Goal: Task Accomplishment & Management: Manage account settings

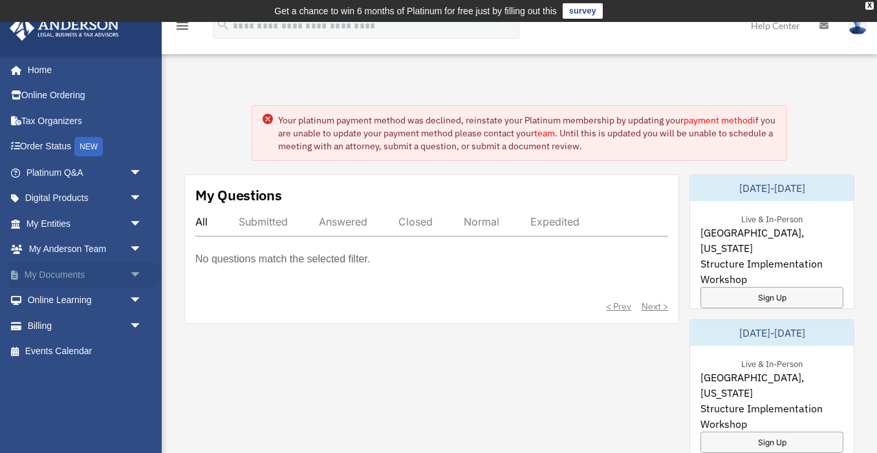
click at [78, 271] on link "My Documents arrow_drop_down" at bounding box center [85, 275] width 153 height 26
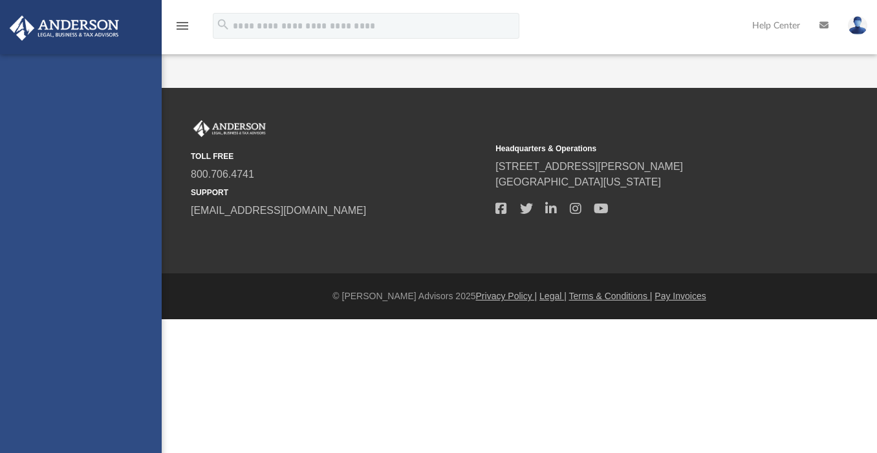
click at [79, 274] on div "[EMAIL_ADDRESS][DOMAIN_NAME] Sign Out [EMAIL_ADDRESS][DOMAIN_NAME] Home Online …" at bounding box center [81, 280] width 162 height 453
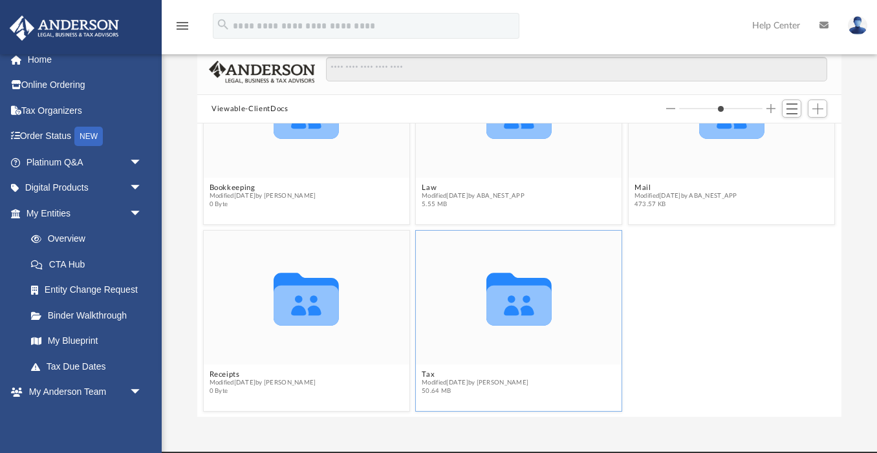
scroll to position [255, 0]
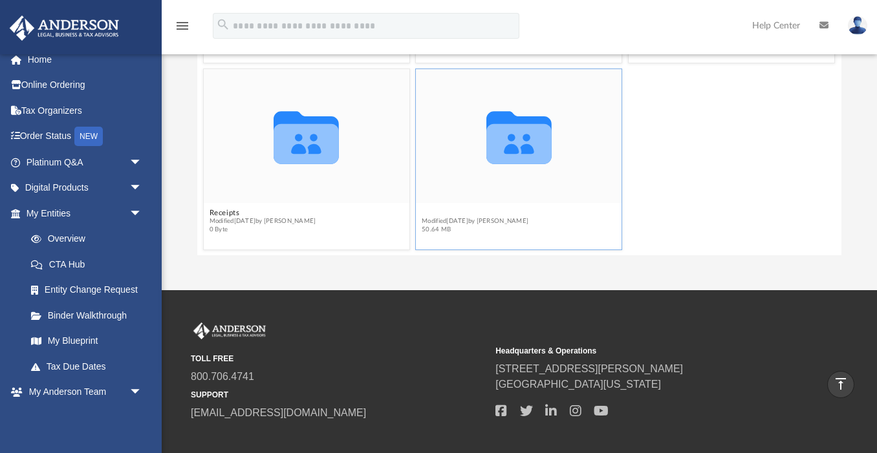
click at [429, 215] on button "Tax" at bounding box center [475, 213] width 107 height 8
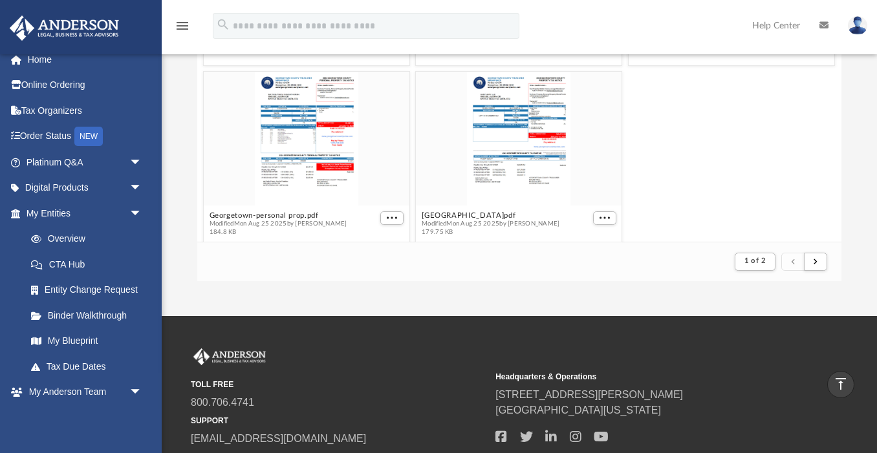
scroll to position [2927, 0]
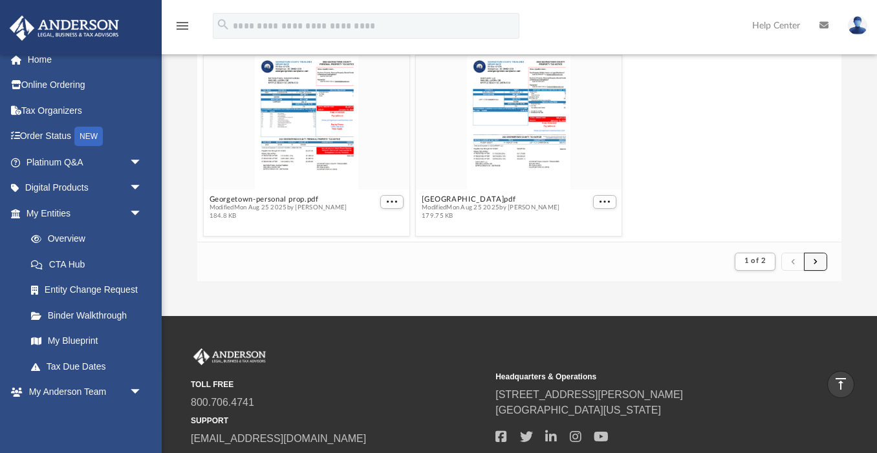
click at [815, 262] on span "submit" at bounding box center [815, 261] width 4 height 7
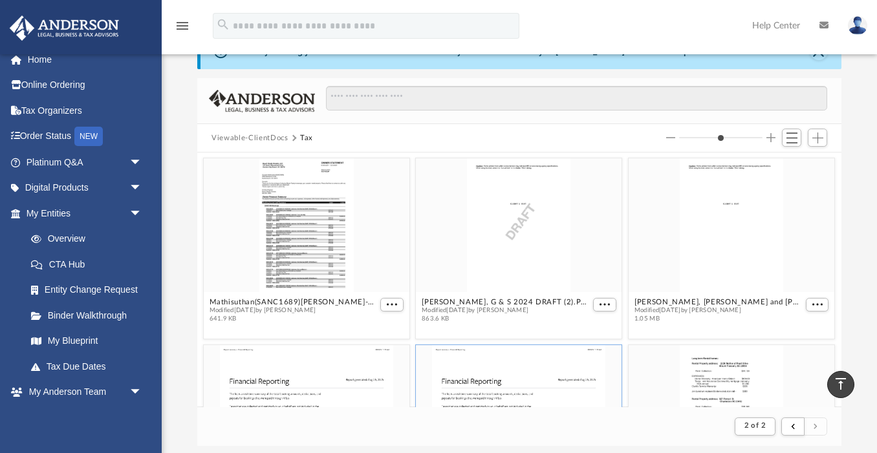
scroll to position [0, 0]
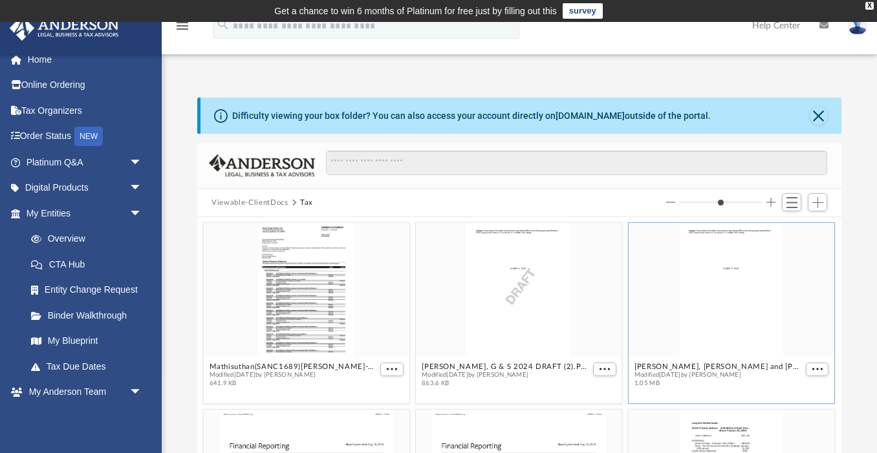
click at [714, 282] on div "grid" at bounding box center [732, 290] width 206 height 134
click at [501, 328] on div "grid" at bounding box center [519, 290] width 206 height 134
click at [600, 366] on span "More options" at bounding box center [604, 369] width 10 height 6
click at [589, 392] on li "Preview" at bounding box center [590, 392] width 37 height 14
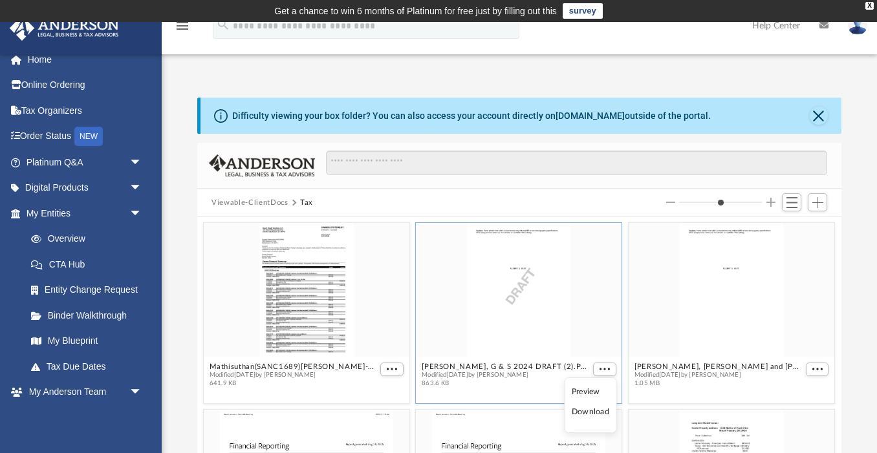
type input "*"
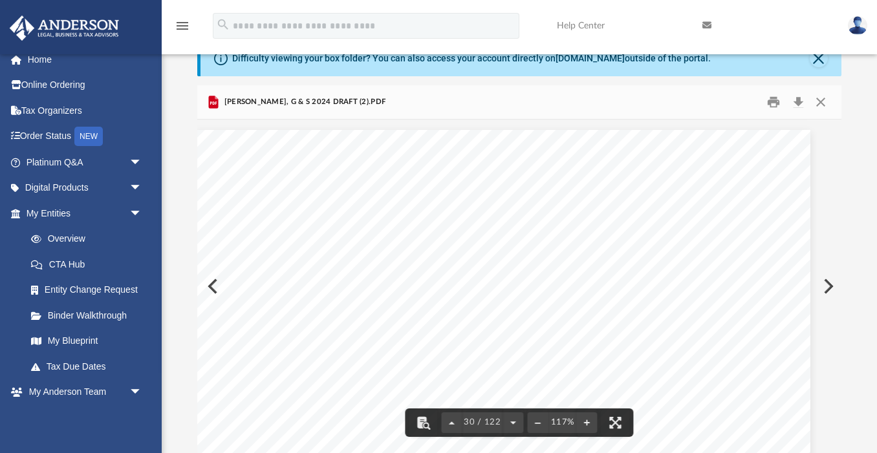
scroll to position [23528, 17]
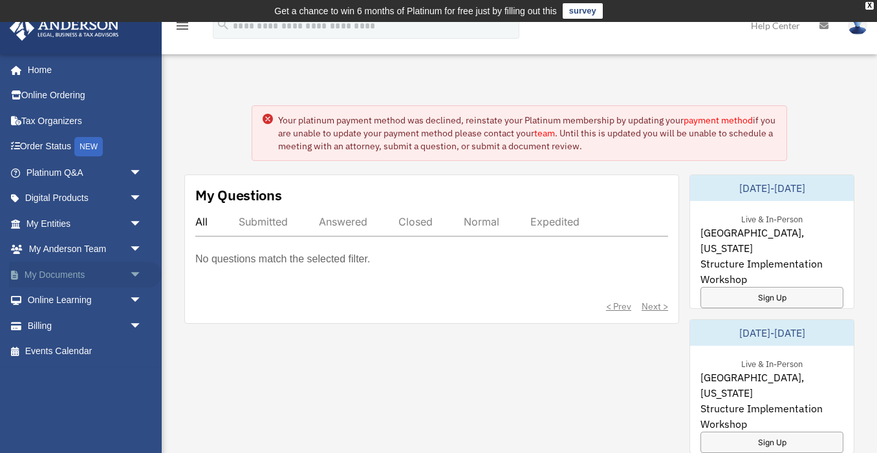
click at [43, 274] on link "My Documents arrow_drop_down" at bounding box center [85, 275] width 153 height 26
click at [58, 273] on link "My Documents arrow_drop_down" at bounding box center [85, 275] width 153 height 26
click at [71, 272] on link "My Documents arrow_drop_down" at bounding box center [85, 275] width 153 height 26
click at [74, 269] on link "My Documents arrow_drop_down" at bounding box center [85, 275] width 153 height 26
click at [136, 270] on span "arrow_drop_down" at bounding box center [142, 275] width 26 height 27
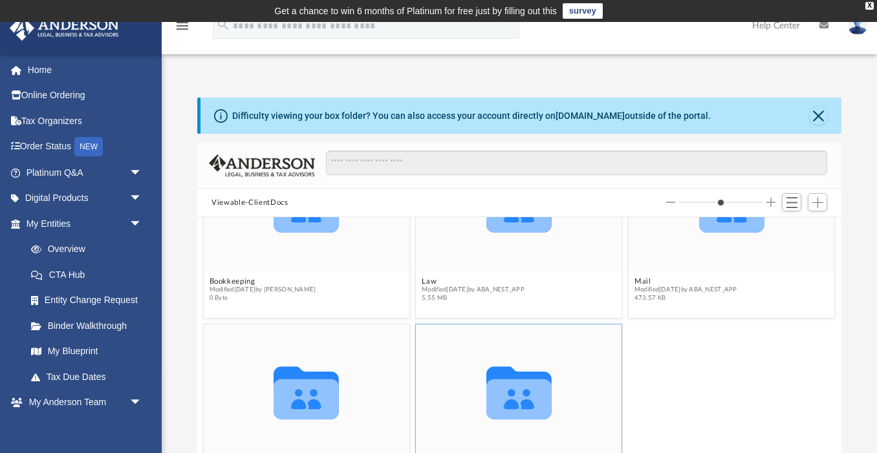
scroll to position [184, 0]
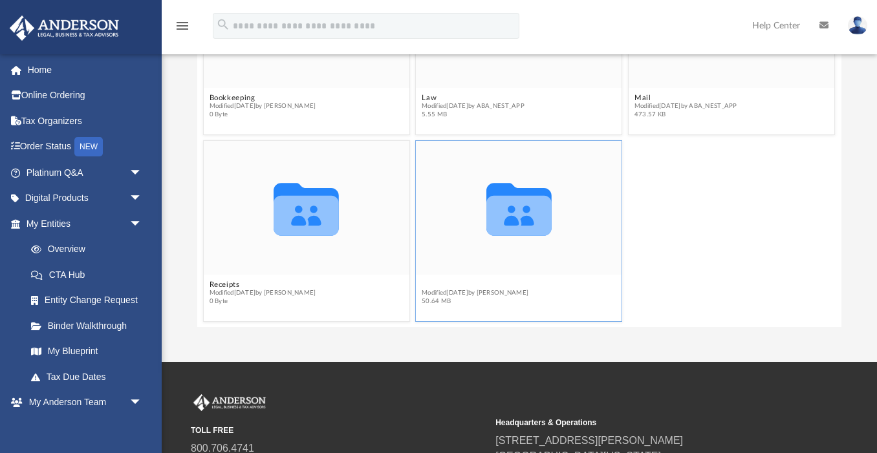
click at [425, 281] on button "Tax" at bounding box center [475, 285] width 107 height 8
click at [423, 281] on button "Tax" at bounding box center [475, 285] width 107 height 8
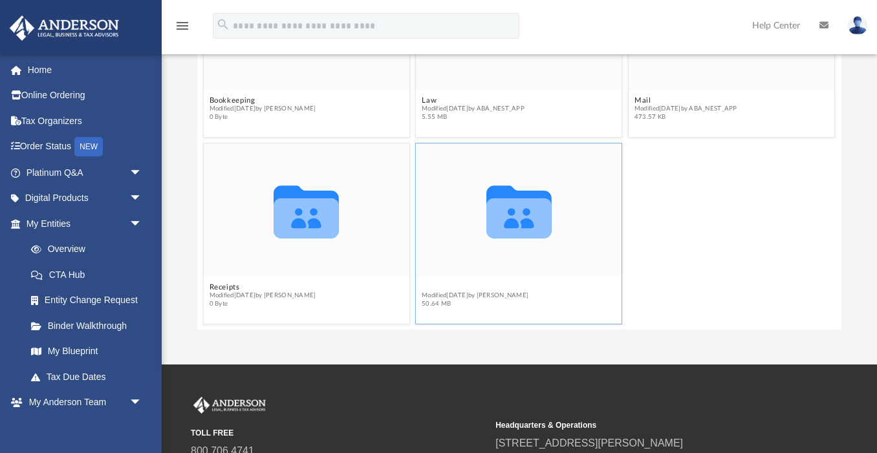
scroll to position [178, 0]
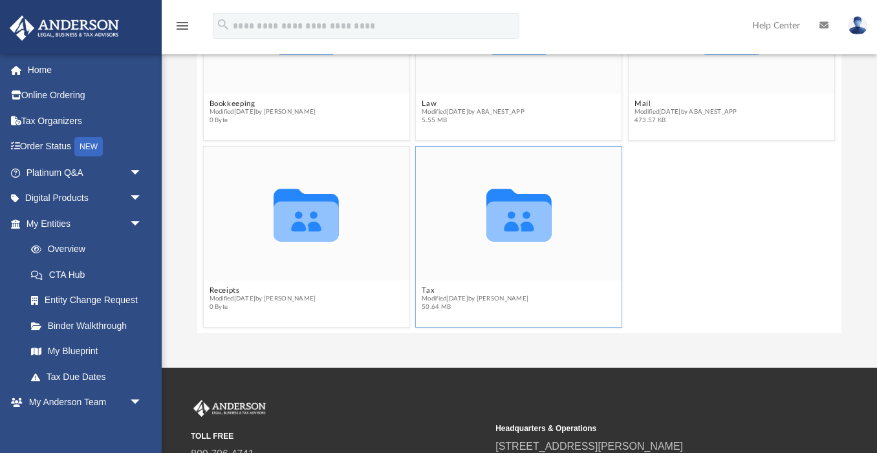
click at [501, 232] on icon "grid" at bounding box center [518, 221] width 65 height 40
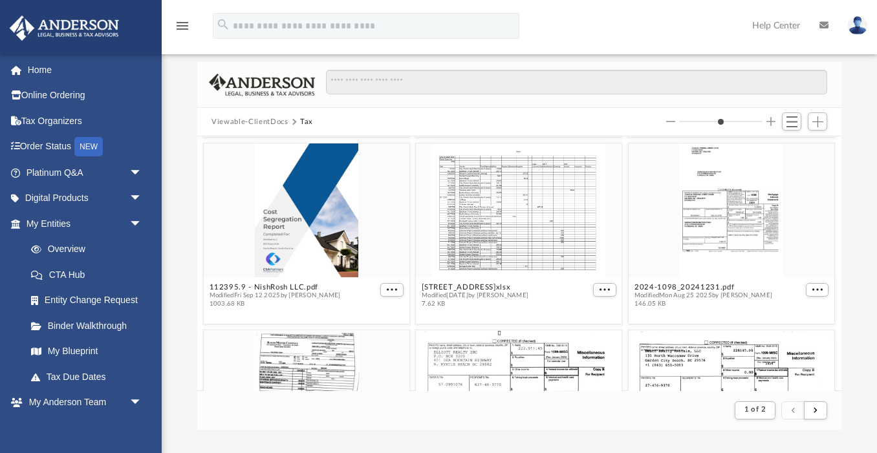
scroll to position [557, 0]
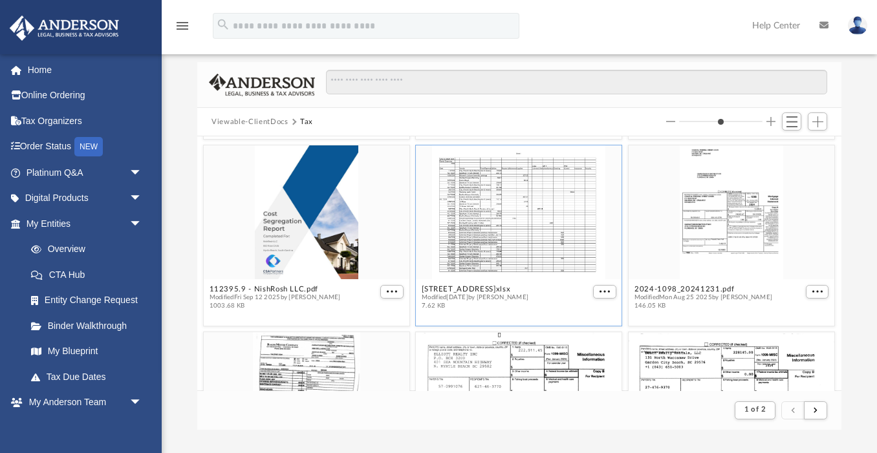
click at [500, 193] on div "grid" at bounding box center [519, 212] width 206 height 134
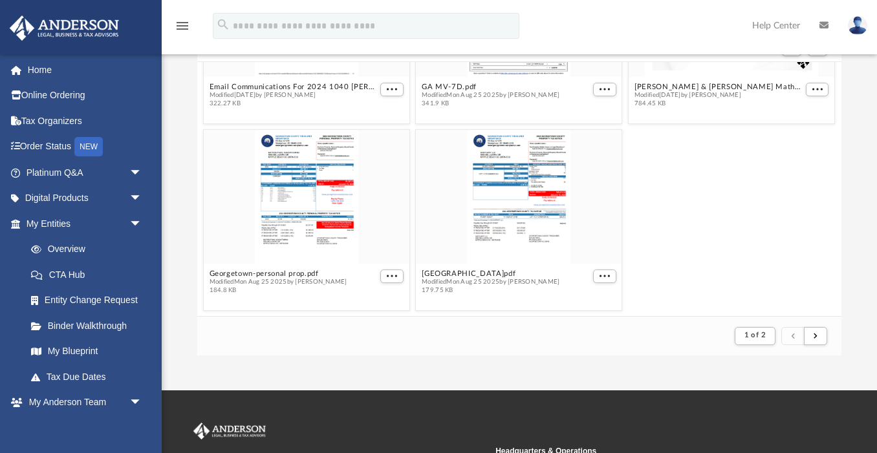
scroll to position [156, 0]
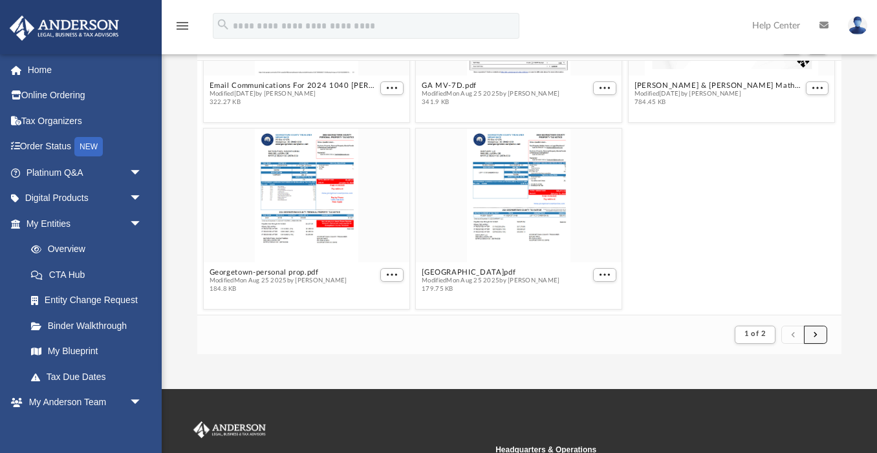
click at [815, 334] on span "submit" at bounding box center [815, 334] width 4 height 7
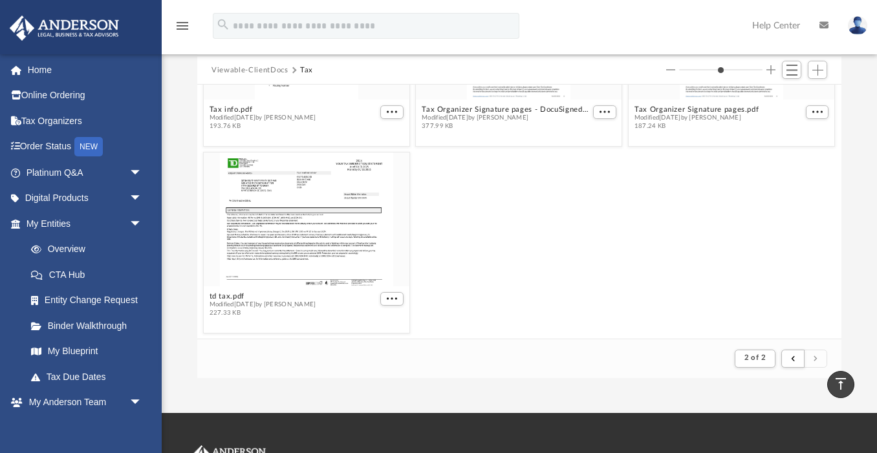
scroll to position [0, 0]
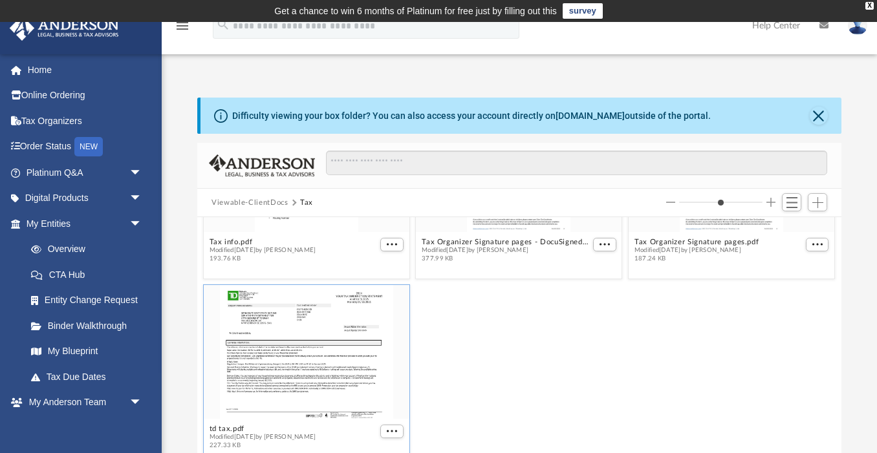
click at [355, 341] on div "grid" at bounding box center [307, 352] width 206 height 134
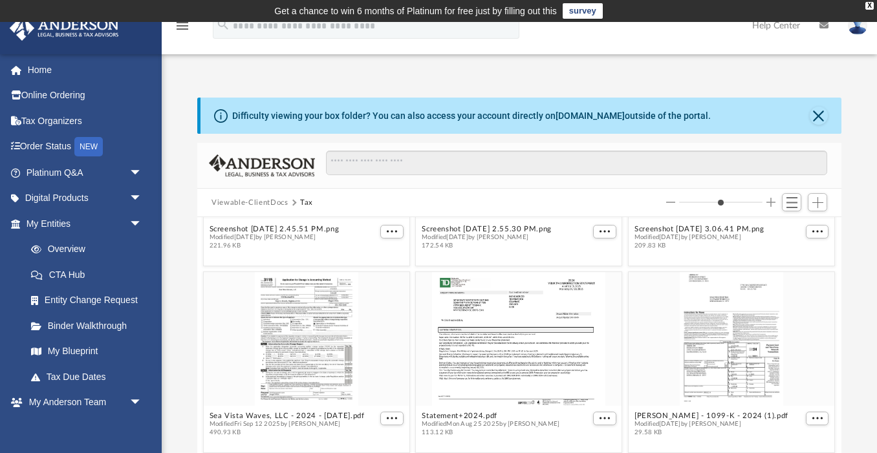
scroll to position [889, 0]
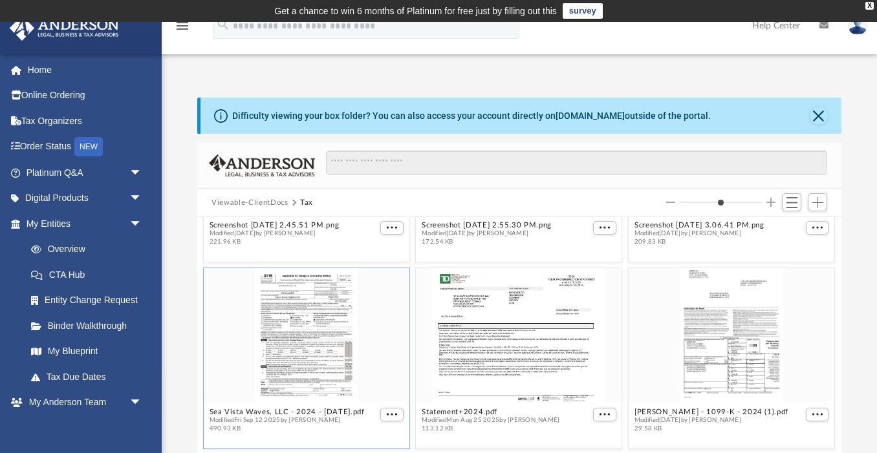
click at [306, 306] on div "grid" at bounding box center [307, 335] width 206 height 134
click at [300, 348] on div "grid" at bounding box center [307, 335] width 206 height 134
click at [395, 413] on span "More options" at bounding box center [392, 414] width 10 height 6
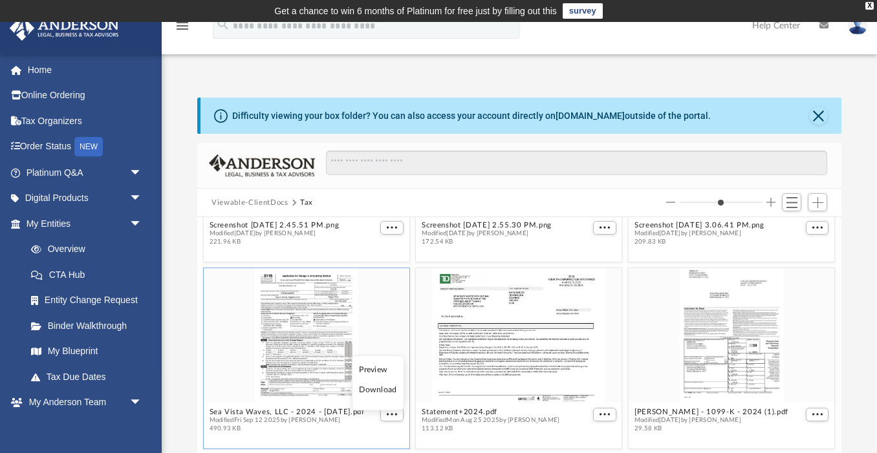
click at [379, 370] on li "Preview" at bounding box center [377, 370] width 37 height 14
type input "*"
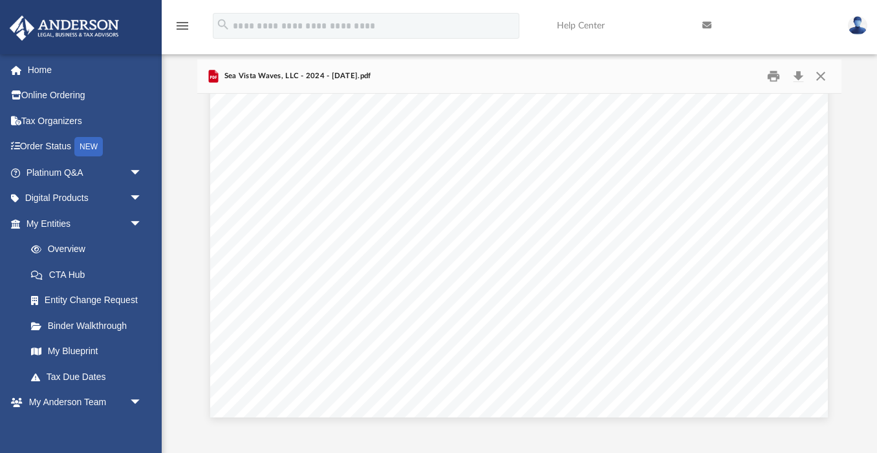
scroll to position [0, 0]
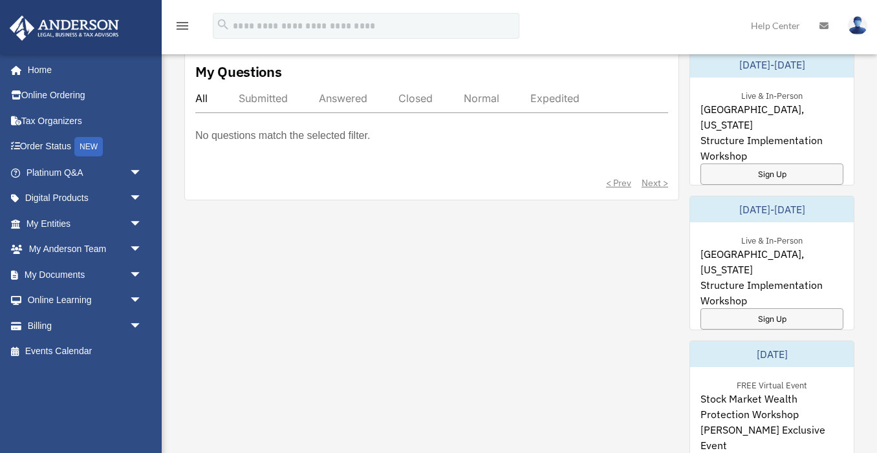
scroll to position [181, 0]
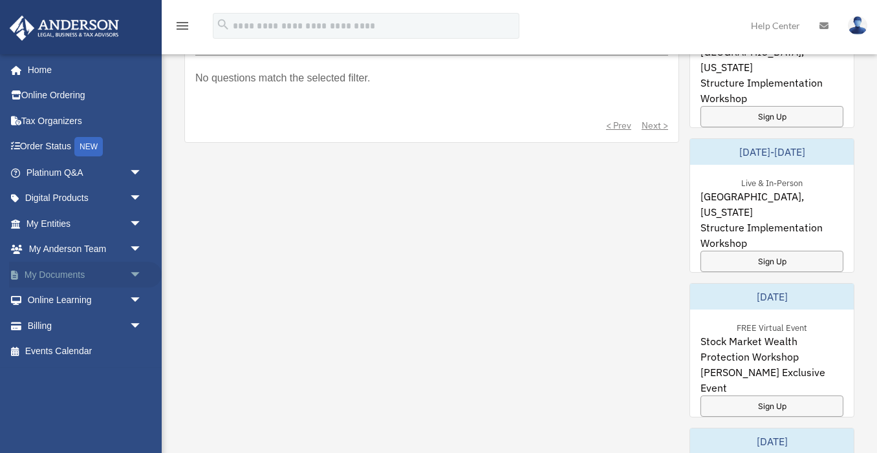
click at [60, 277] on link "My Documents arrow_drop_down" at bounding box center [85, 275] width 153 height 26
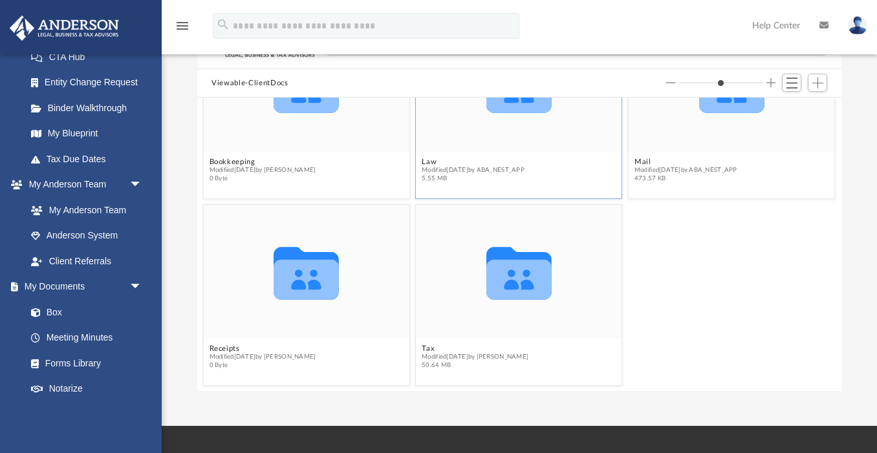
scroll to position [129, 0]
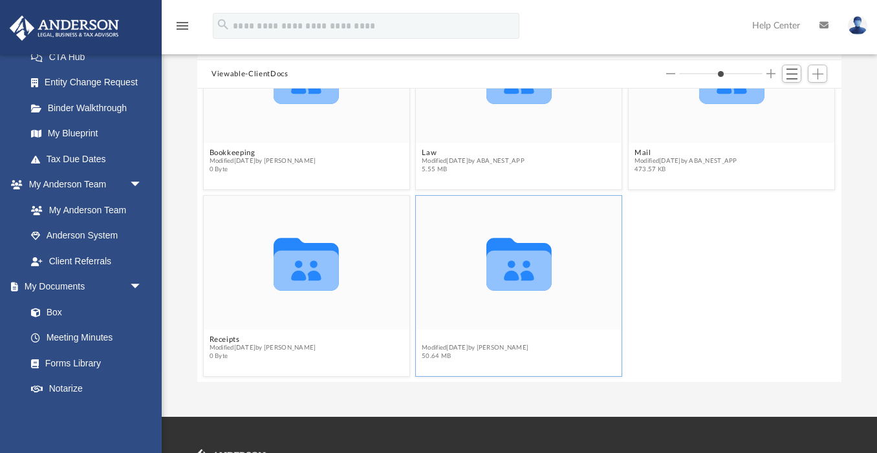
click at [432, 337] on button "Tax" at bounding box center [475, 340] width 107 height 8
click at [434, 356] on span "50.64 MB" at bounding box center [475, 356] width 107 height 8
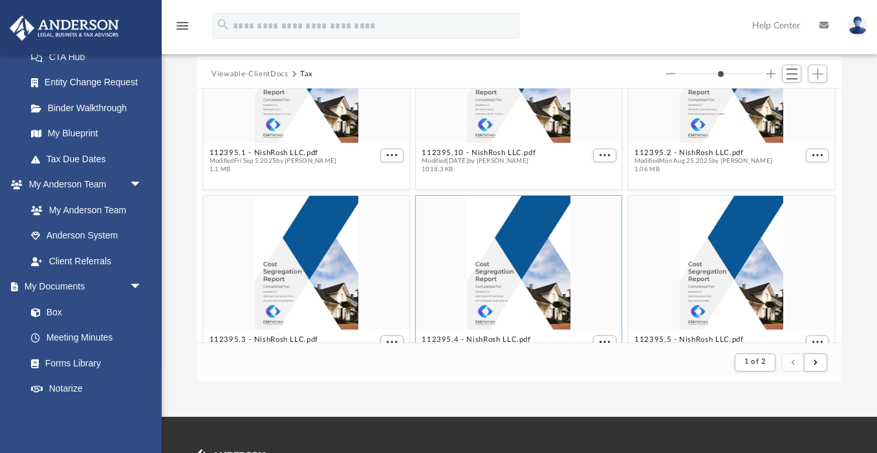
click at [430, 330] on div "grid" at bounding box center [519, 263] width 206 height 134
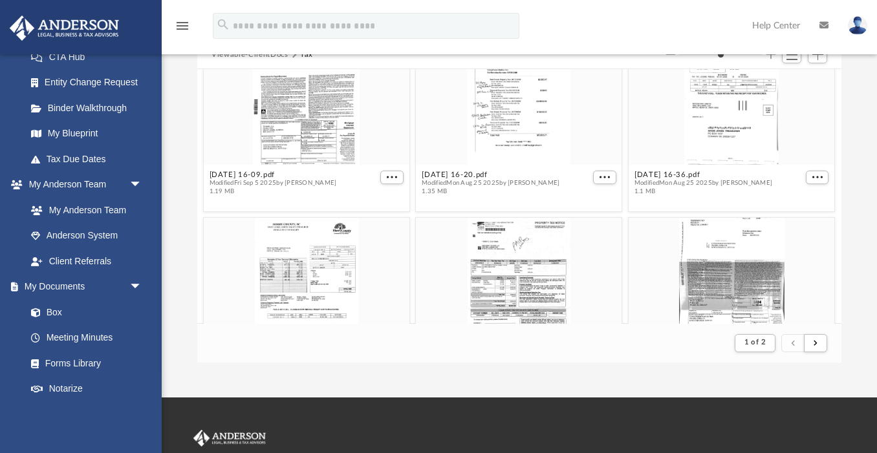
scroll to position [1206, 0]
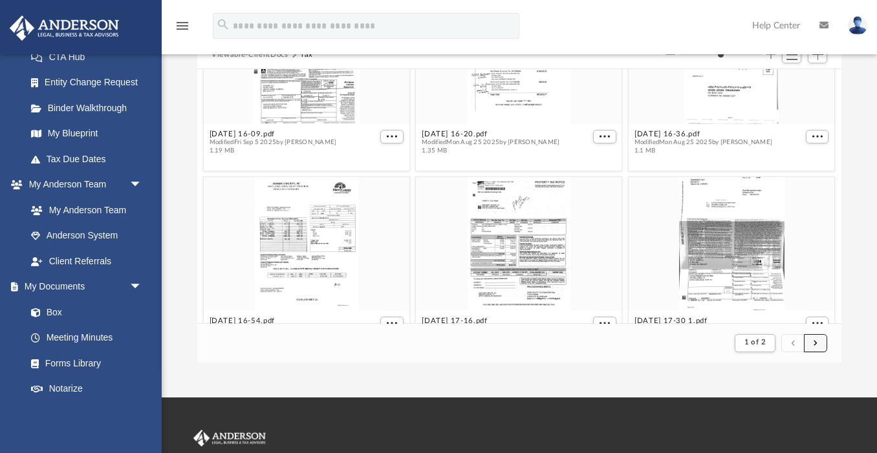
click at [820, 343] on button "submit" at bounding box center [815, 343] width 23 height 19
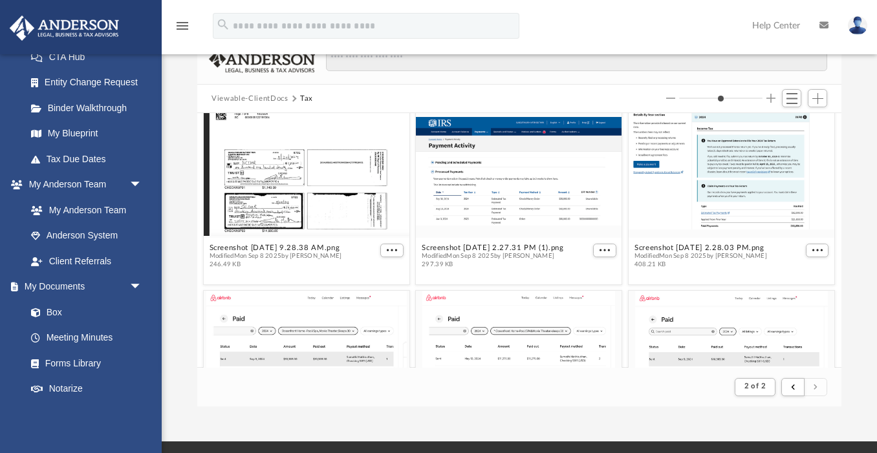
scroll to position [0, 0]
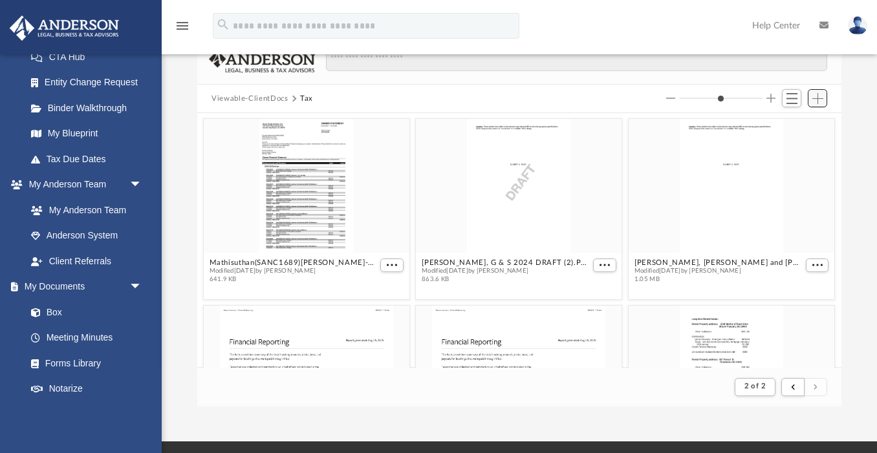
click at [818, 99] on span "Add" at bounding box center [817, 98] width 11 height 11
click at [800, 126] on li "Upload" at bounding box center [798, 124] width 41 height 14
type input "*"
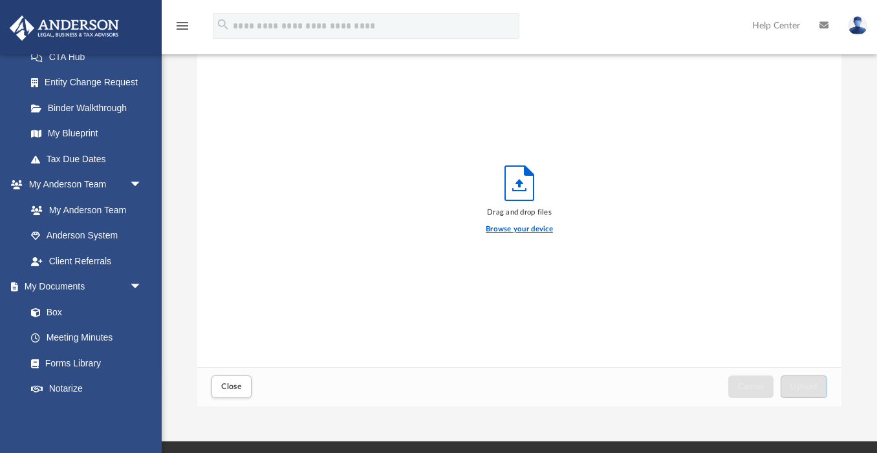
click at [521, 231] on label "Browse your device" at bounding box center [519, 230] width 67 height 12
click at [0, 0] on input "Browse your device" at bounding box center [0, 0] width 0 height 0
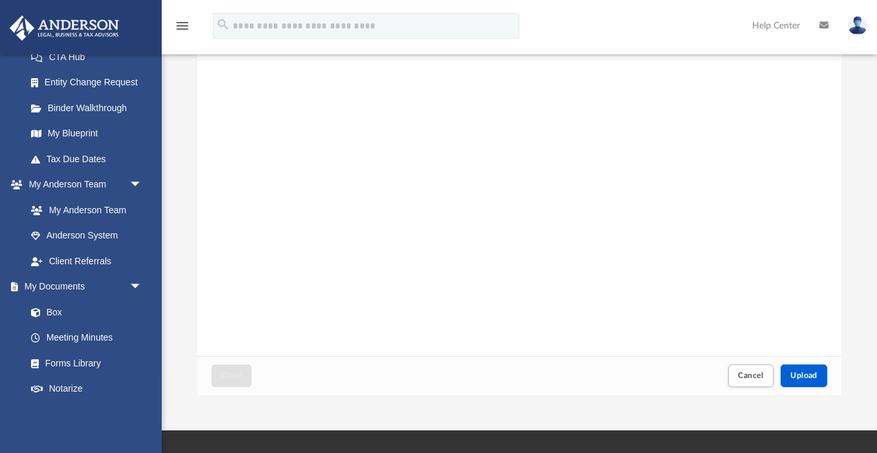
scroll to position [128, 0]
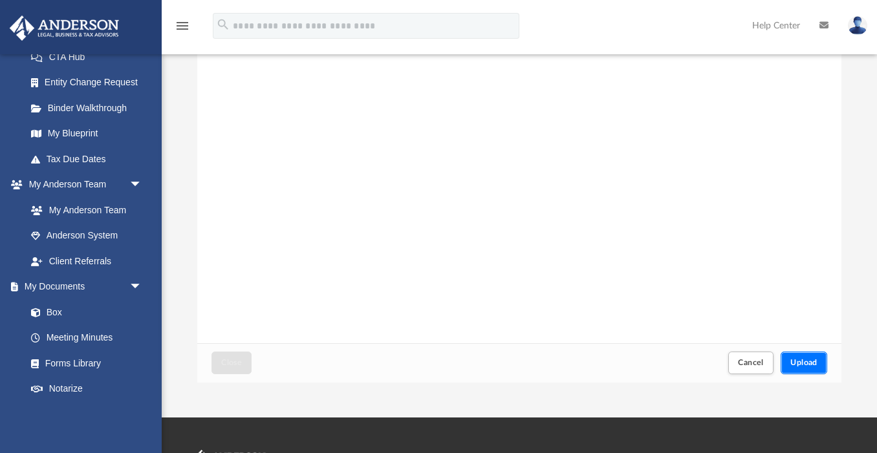
click at [810, 366] on span "Upload" at bounding box center [803, 363] width 27 height 8
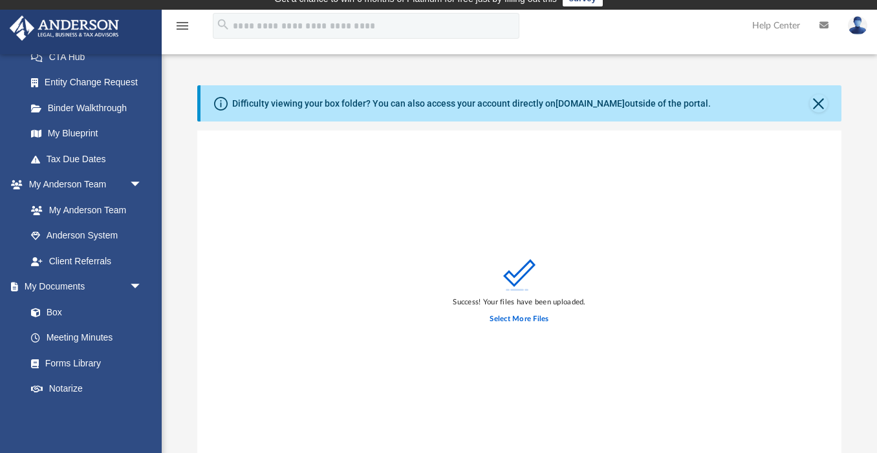
scroll to position [0, 0]
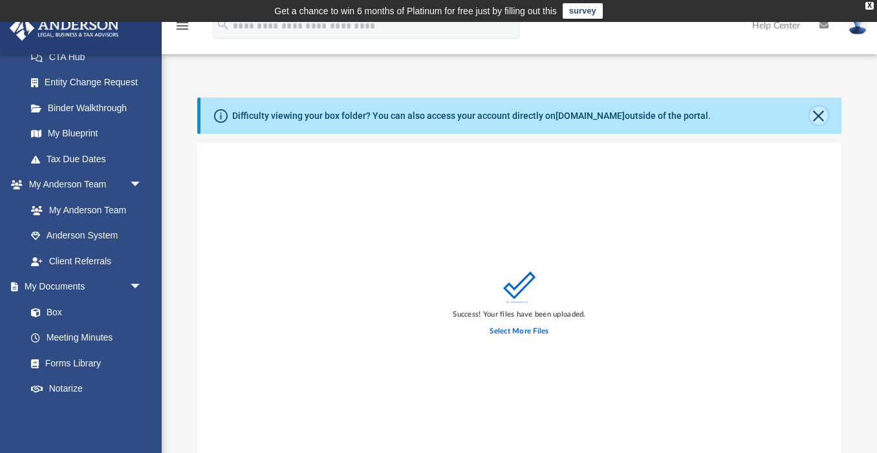
click at [815, 118] on button "Close" at bounding box center [818, 116] width 18 height 18
